Goal: Information Seeking & Learning: Compare options

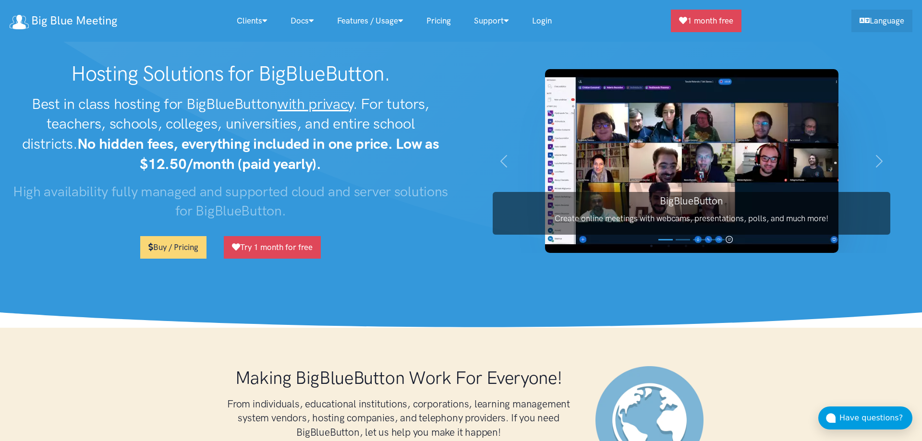
click at [444, 17] on link "Pricing" at bounding box center [439, 21] width 48 height 21
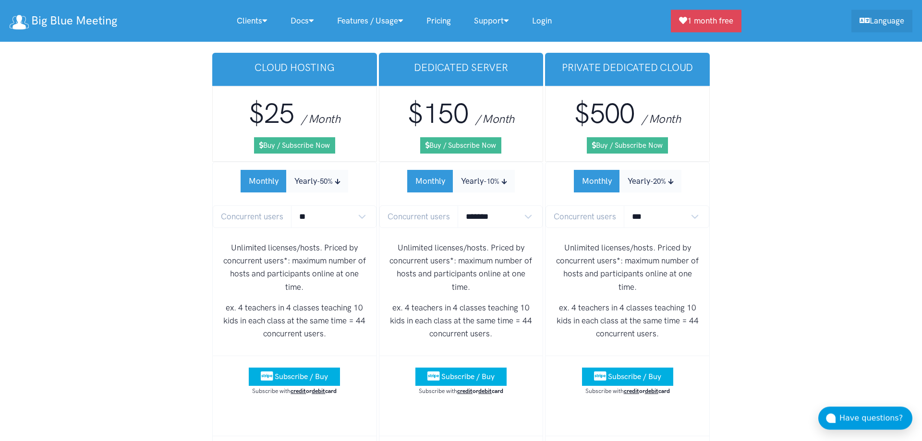
scroll to position [5808, 0]
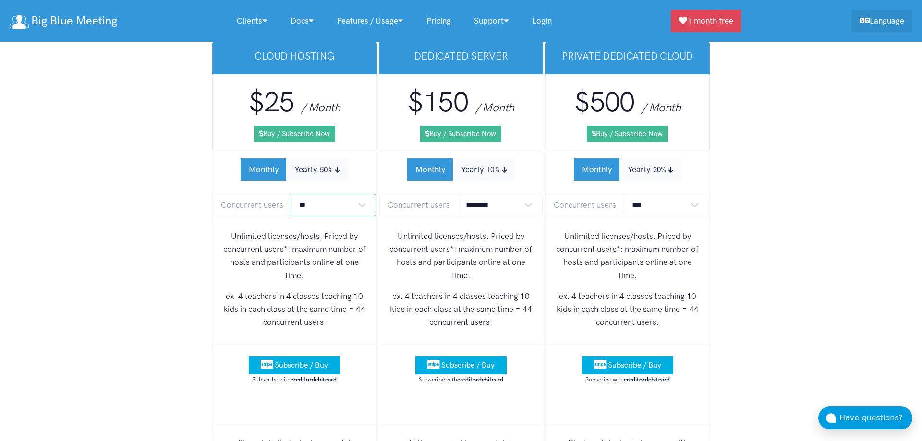
click at [360, 194] on select "** ** ** ** *** ***" at bounding box center [333, 205] width 85 height 23
drag, startPoint x: 242, startPoint y: 283, endPoint x: 374, endPoint y: 282, distance: 131.5
click at [374, 282] on div "Unlimited licenses/hosts. Priced by concurrent users*: maximum number of hosts …" at bounding box center [295, 283] width 164 height 122
drag, startPoint x: 324, startPoint y: 270, endPoint x: 265, endPoint y: 264, distance: 59.8
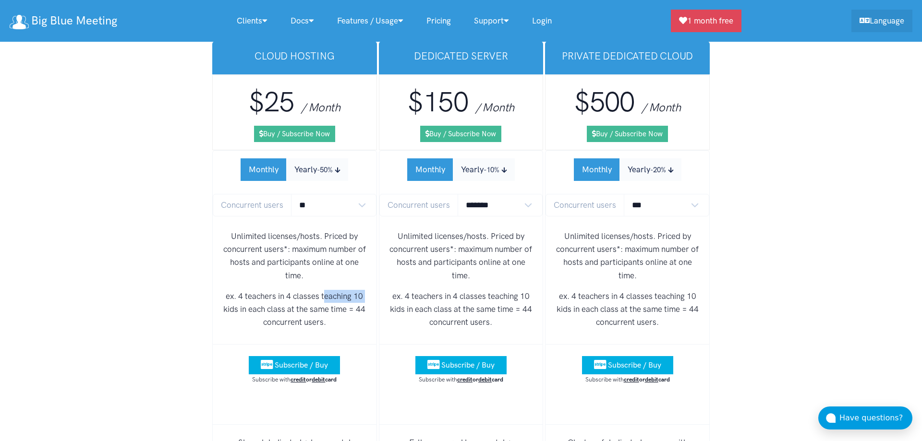
click at [373, 269] on div "Unlimited licenses/hosts. Priced by concurrent users*: maximum number of hosts …" at bounding box center [295, 283] width 164 height 122
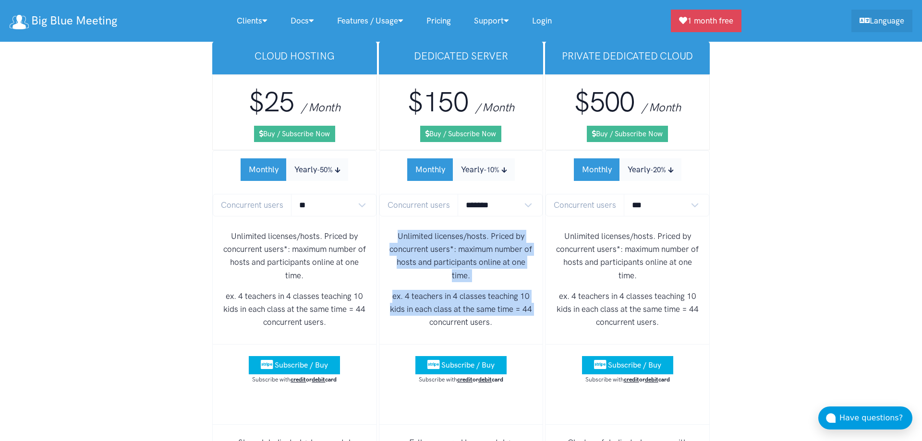
drag, startPoint x: 247, startPoint y: 283, endPoint x: 386, endPoint y: 293, distance: 139.6
click at [375, 305] on div "Unlimited licenses/hosts. Priced by concurrent users*: maximum number of hosts …" at bounding box center [295, 283] width 164 height 122
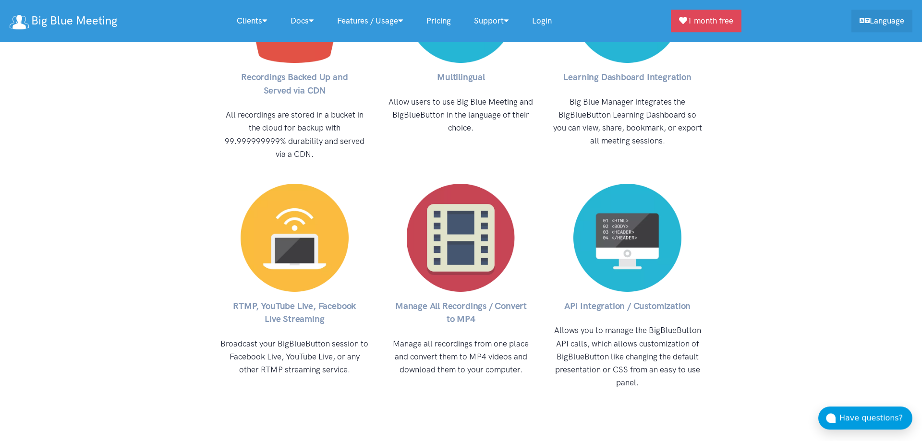
scroll to position [4437, 0]
